Goal: Information Seeking & Learning: Learn about a topic

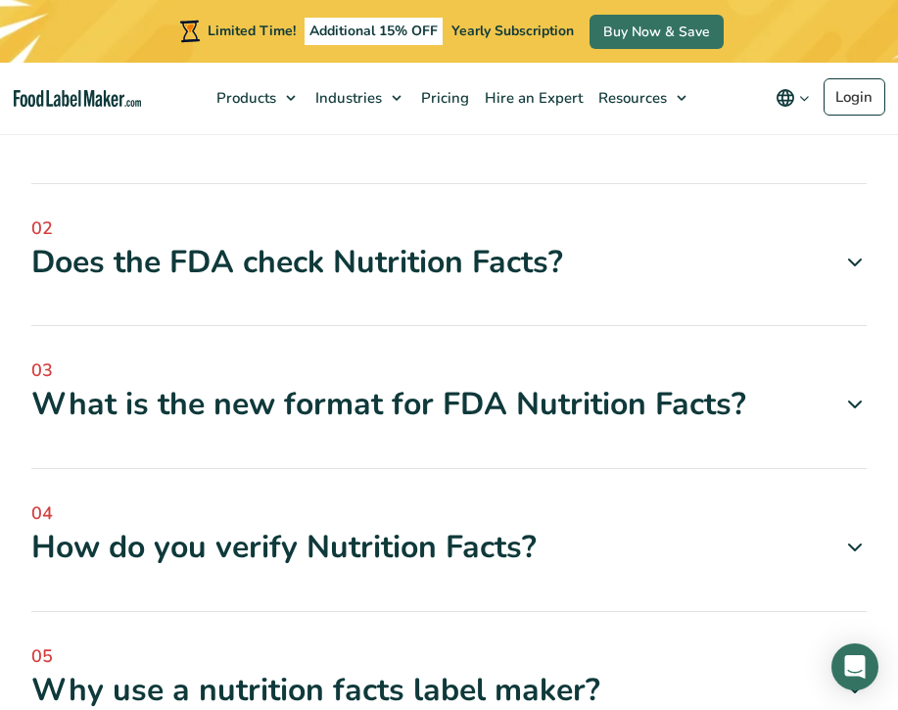
scroll to position [12681, 0]
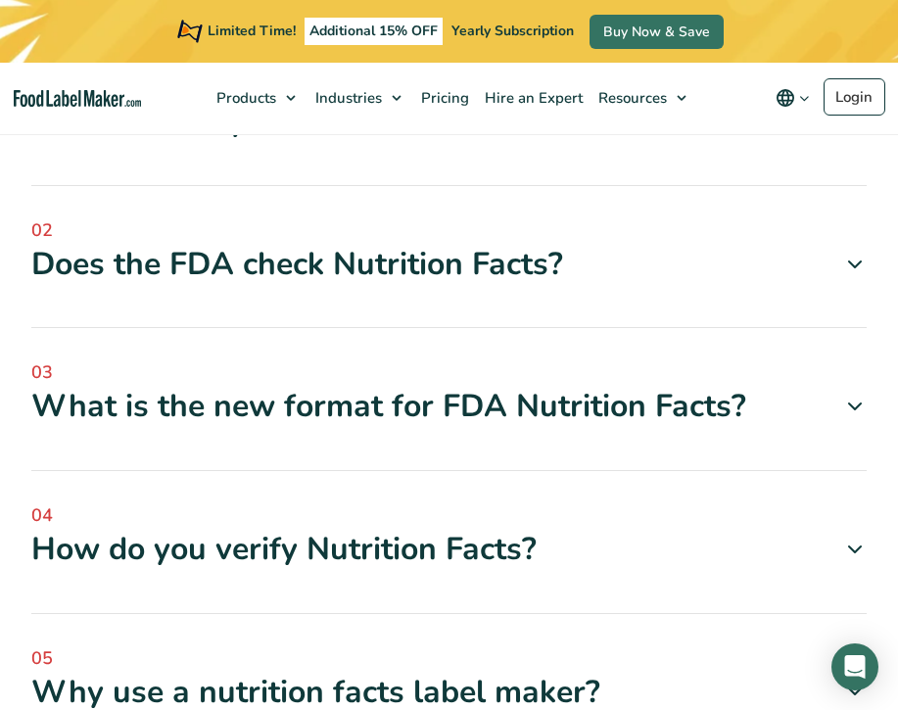
click at [538, 503] on span "04" at bounding box center [449, 516] width 836 height 26
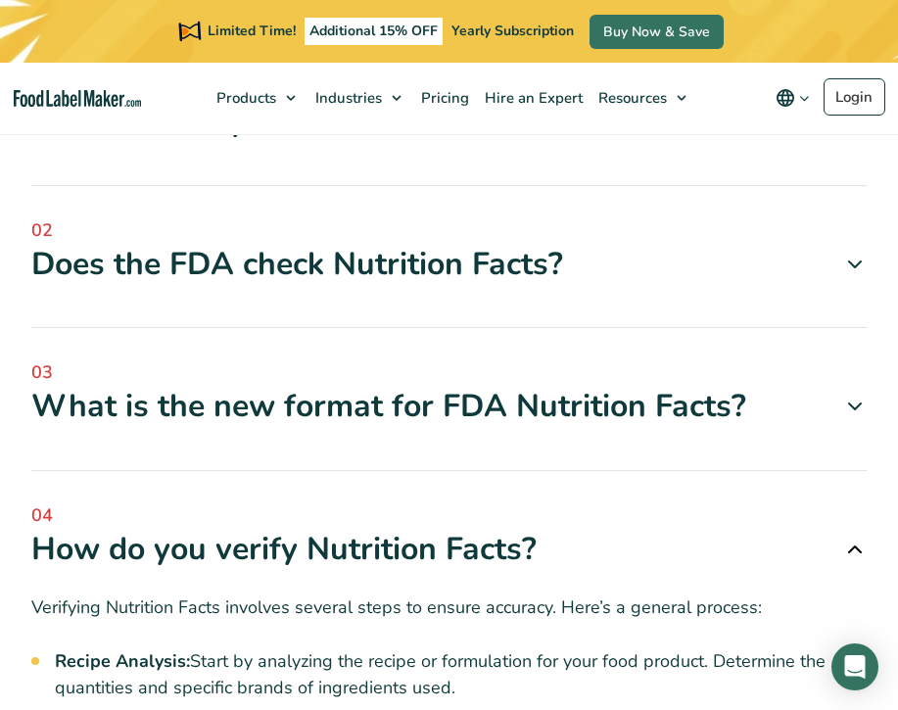
click at [538, 503] on span "04" at bounding box center [449, 516] width 836 height 26
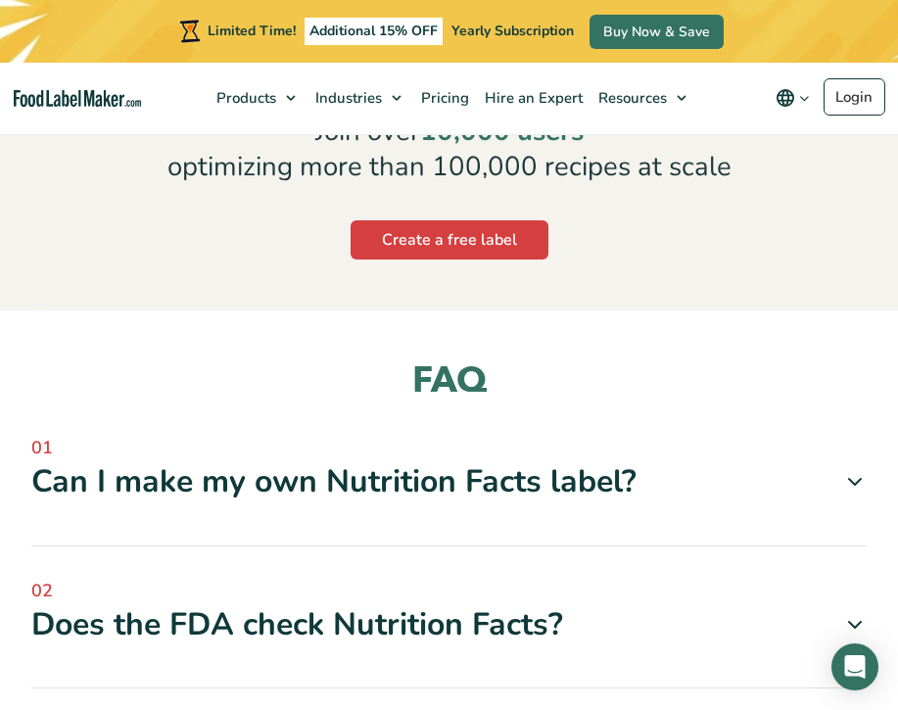
scroll to position [12316, 0]
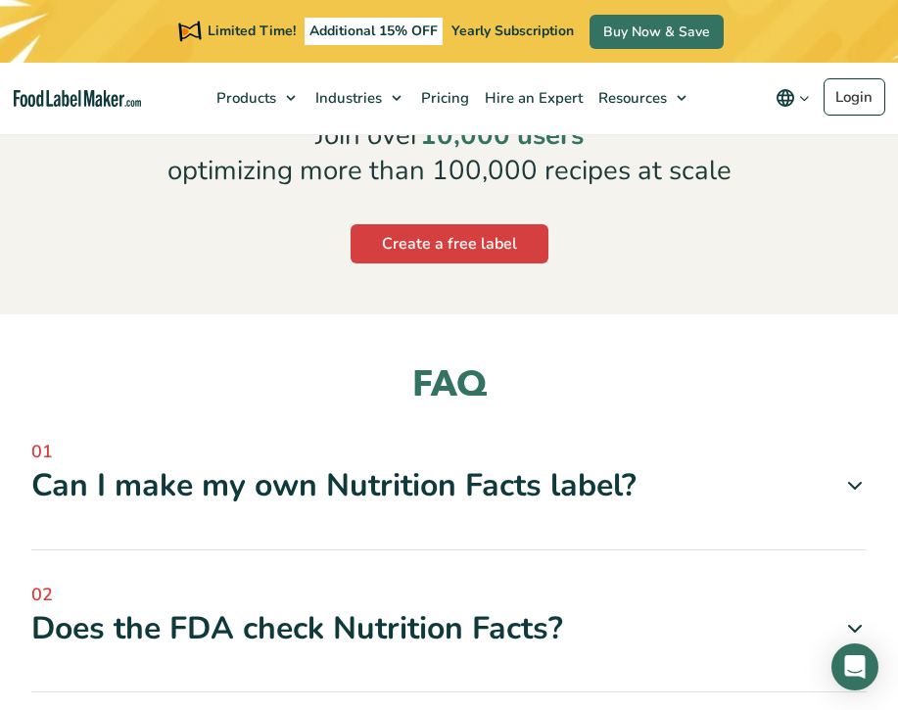
click at [516, 439] on div "01 Can I make my own Nutrition Facts label?" at bounding box center [449, 495] width 836 height 112
click at [543, 465] on div "Can I make my own Nutrition Facts label?" at bounding box center [449, 485] width 836 height 41
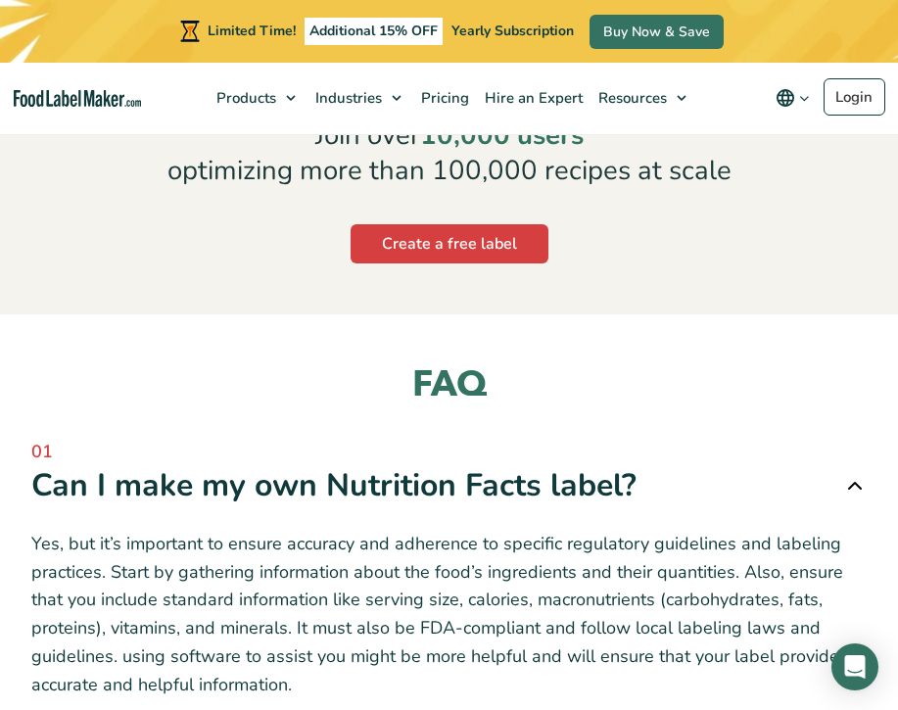
click at [540, 465] on div "Can I make my own Nutrition Facts label?" at bounding box center [449, 485] width 836 height 41
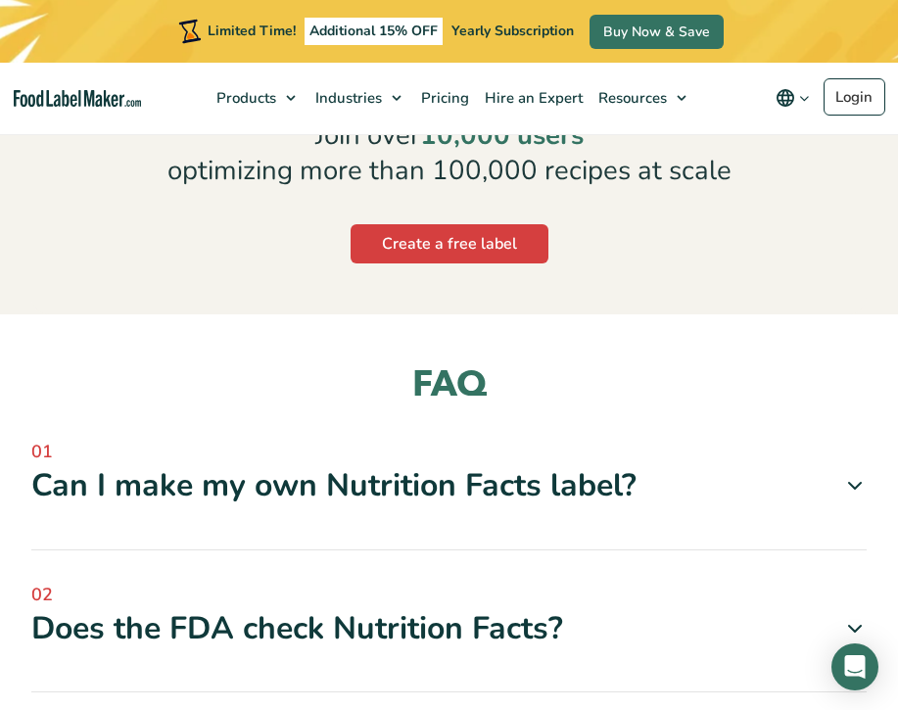
click at [491, 608] on div "Does the FDA check Nutrition Facts?" at bounding box center [449, 628] width 836 height 41
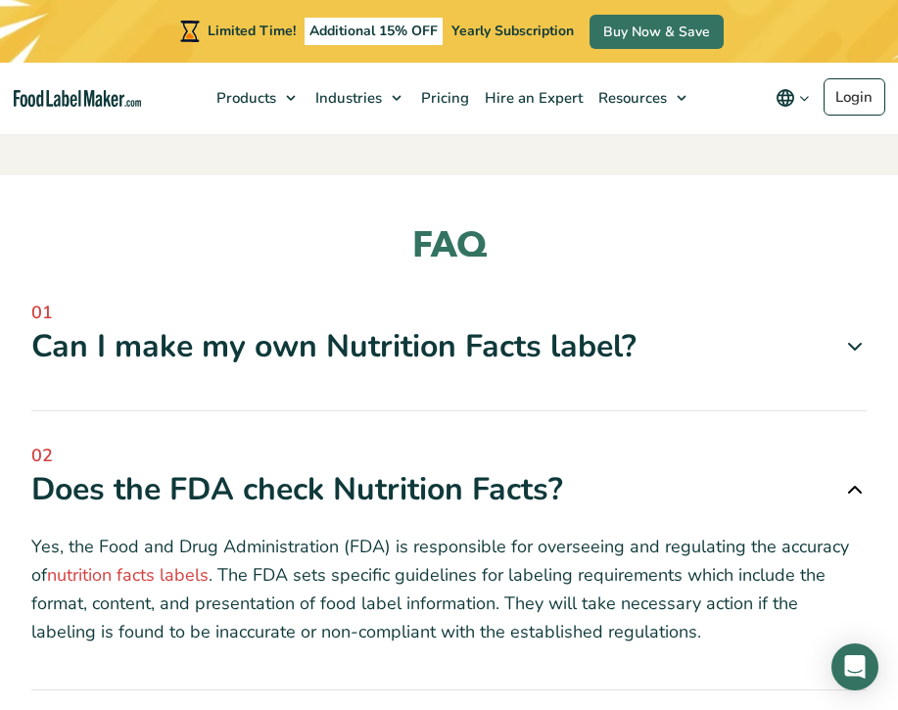
scroll to position [12465, 0]
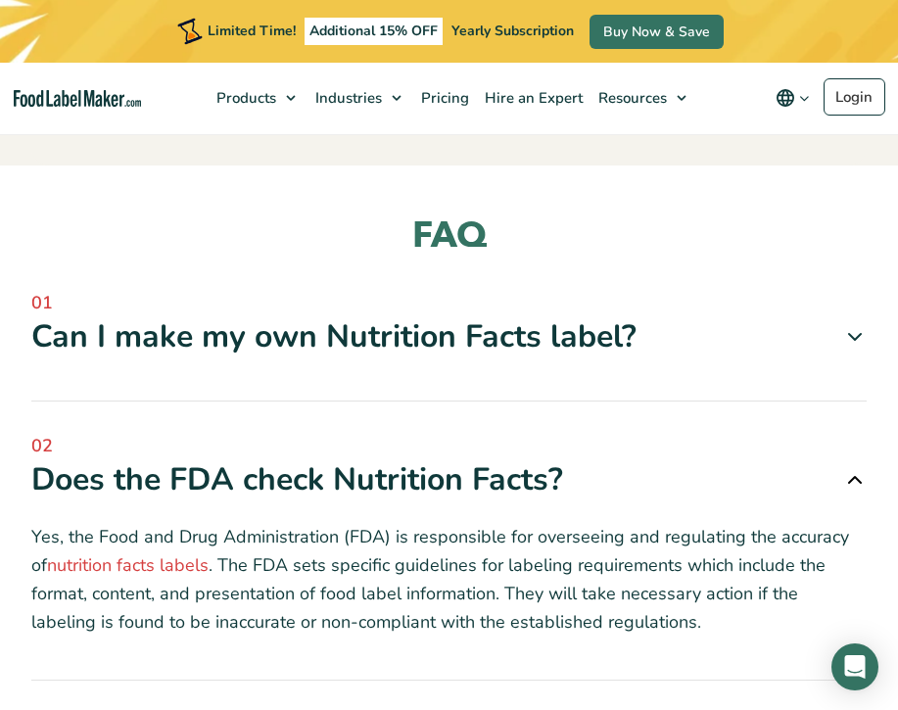
click at [501, 459] on div "Does the FDA check Nutrition Facts?" at bounding box center [449, 479] width 836 height 41
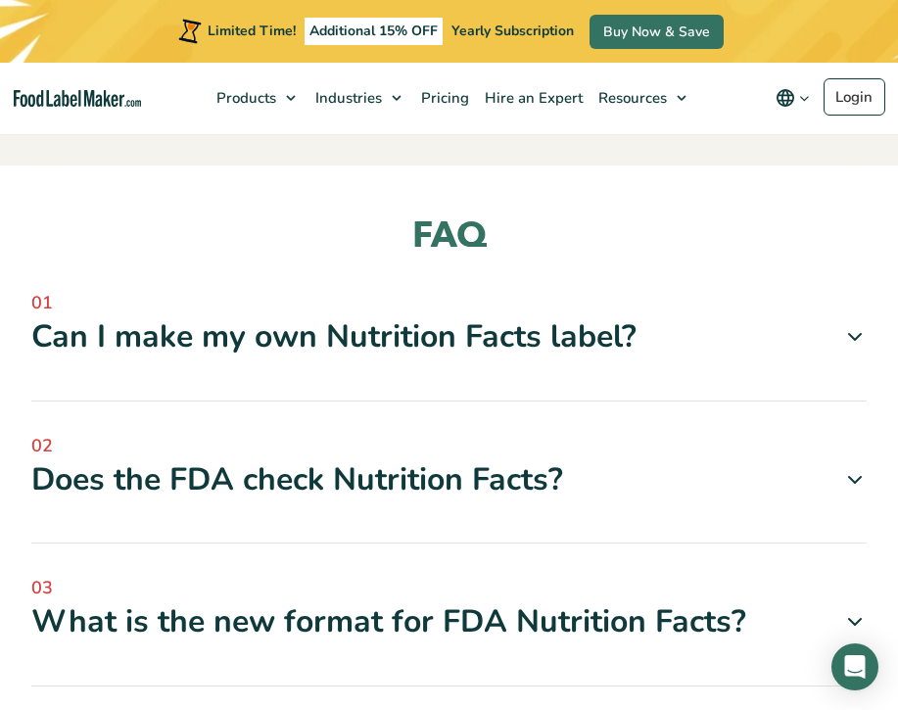
click at [467, 601] on div "What is the new format for FDA Nutrition Facts?" at bounding box center [449, 621] width 836 height 41
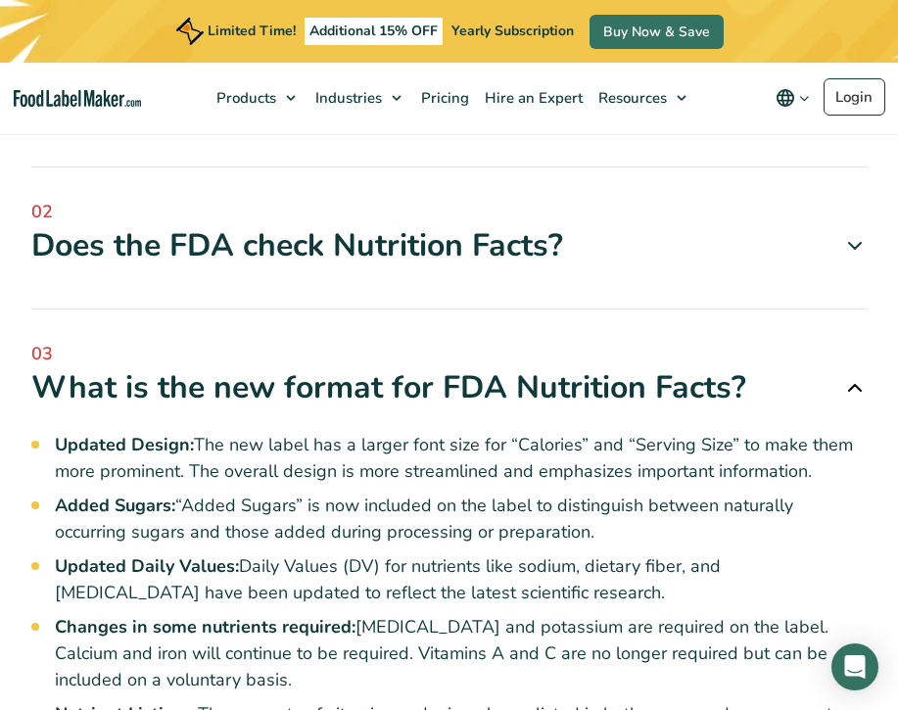
scroll to position [12686, 0]
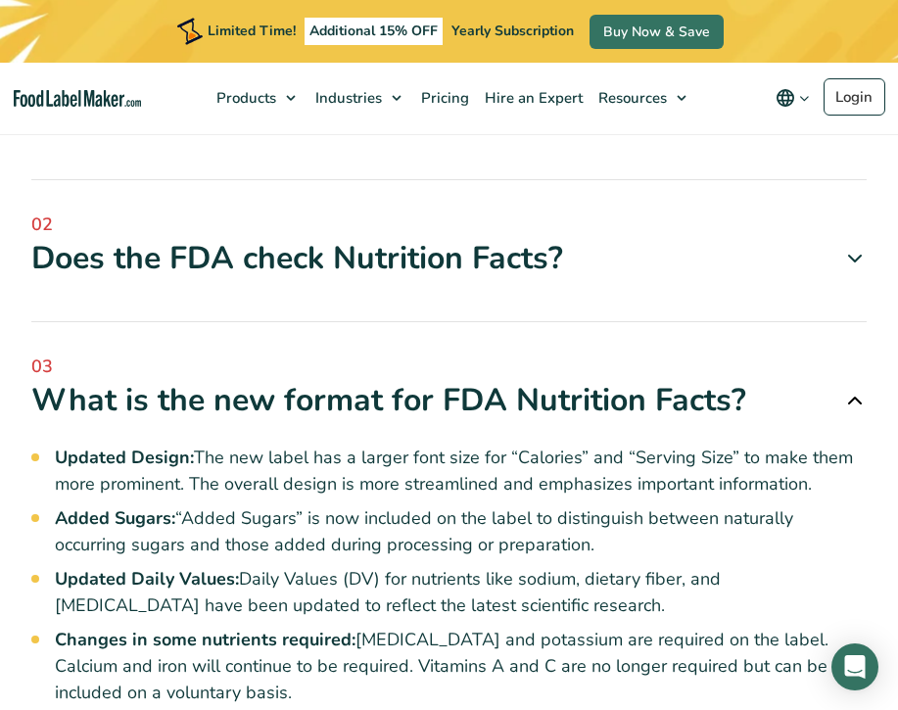
click at [476, 380] on div "What is the new format for FDA Nutrition Facts?" at bounding box center [449, 400] width 836 height 41
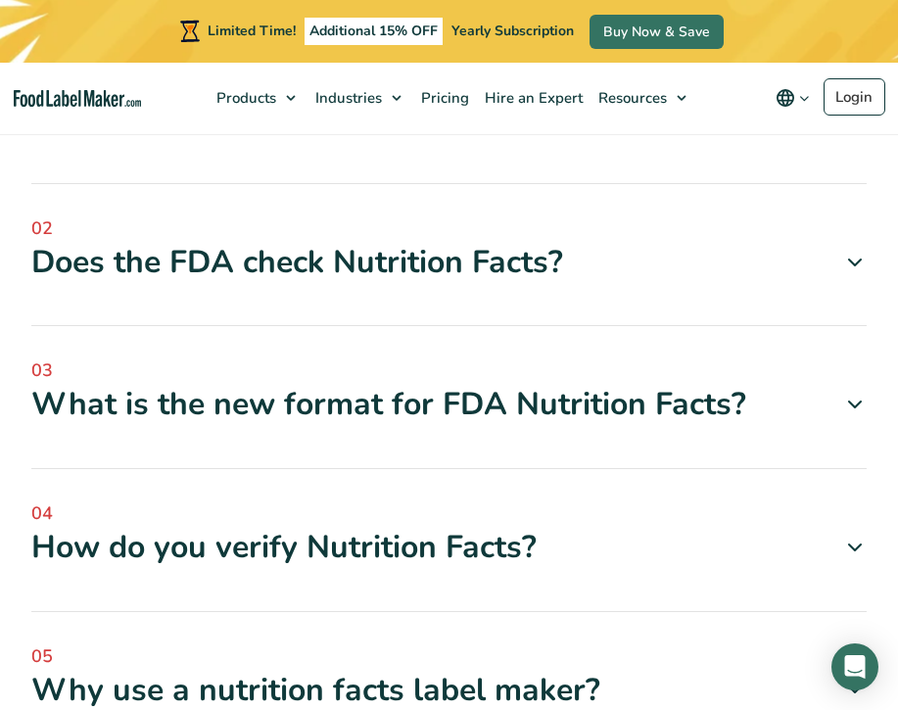
scroll to position [12681, 0]
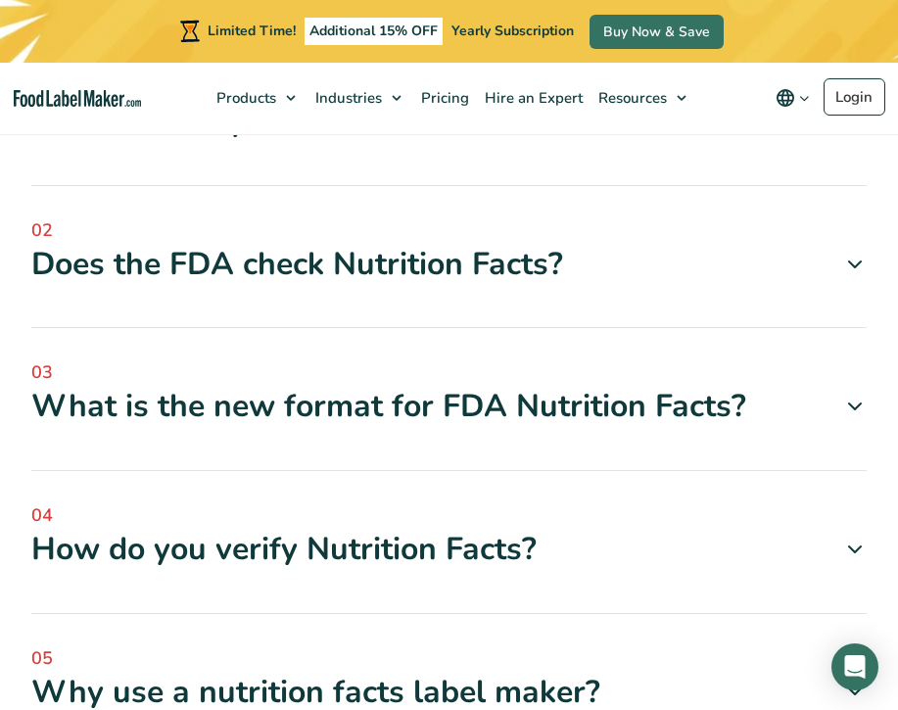
click at [472, 529] on div "How do you verify Nutrition Facts?" at bounding box center [449, 549] width 836 height 41
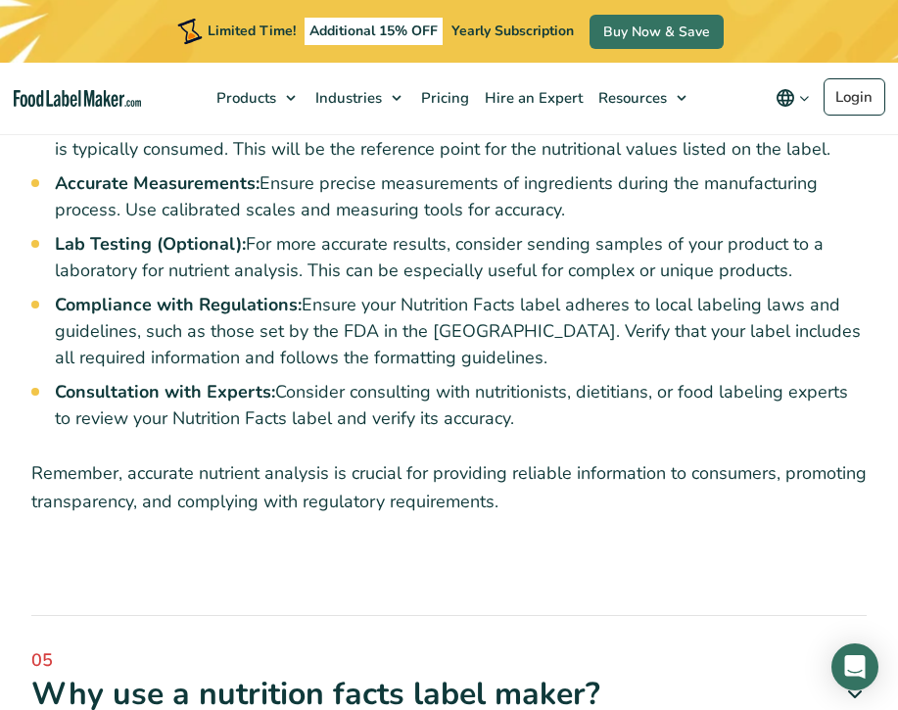
scroll to position [13366, 0]
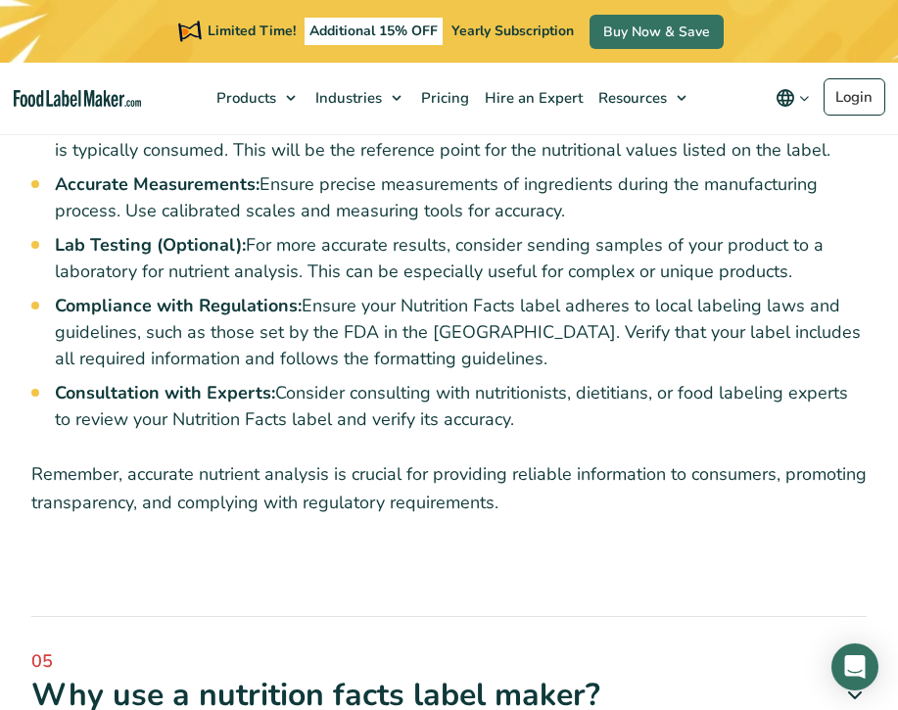
click at [411, 648] on div "05 Why use a nutrition facts label maker? Convenience: Nutrition Facts Label ma…" at bounding box center [449, 704] width 836 height 112
click at [411, 675] on div "Why use a nutrition facts label maker?" at bounding box center [449, 695] width 836 height 41
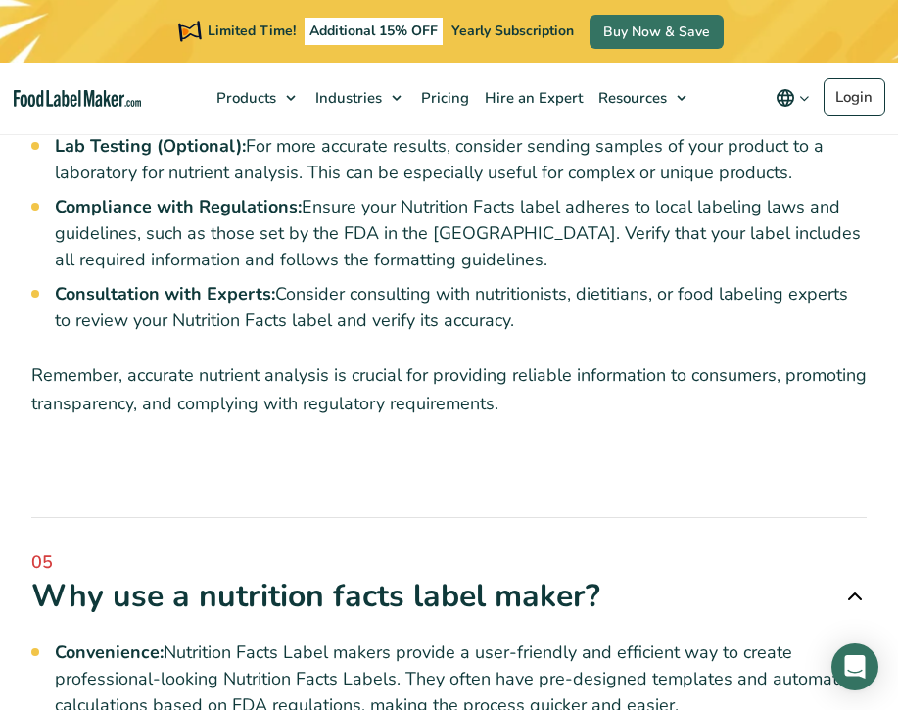
scroll to position [13401, 0]
